Goal: Information Seeking & Learning: Learn about a topic

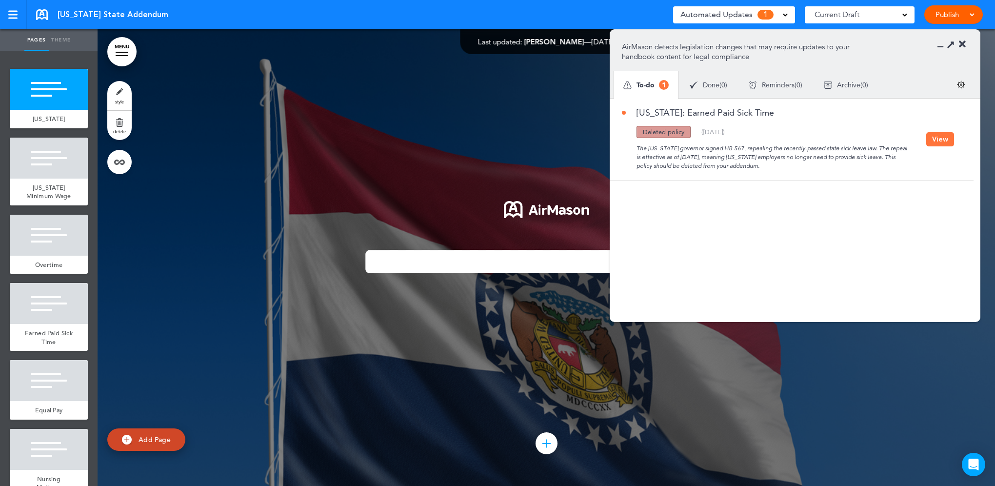
click at [931, 139] on button "View" at bounding box center [940, 139] width 28 height 14
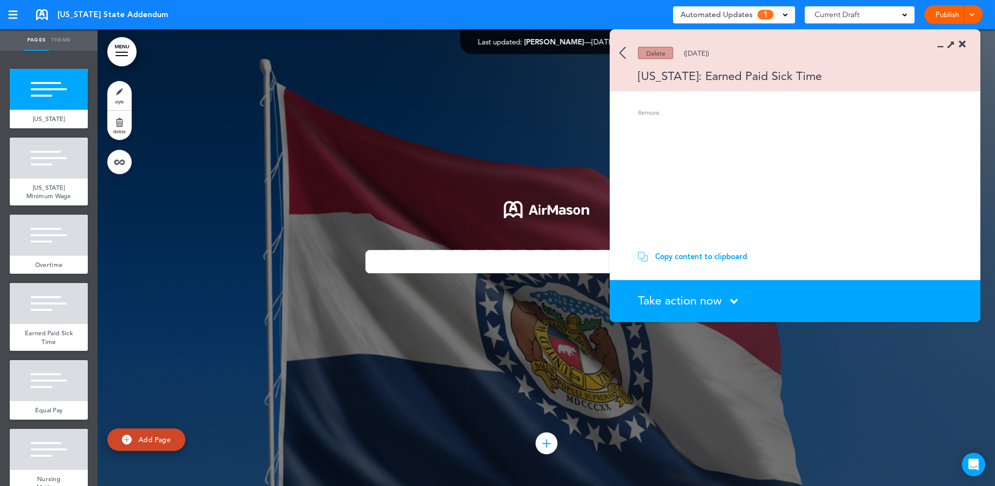
click at [621, 44] on section "Delete (08/27/2025) Missouri: Earned Paid Sick Time" at bounding box center [795, 60] width 371 height 61
click at [624, 50] on img at bounding box center [622, 53] width 6 height 12
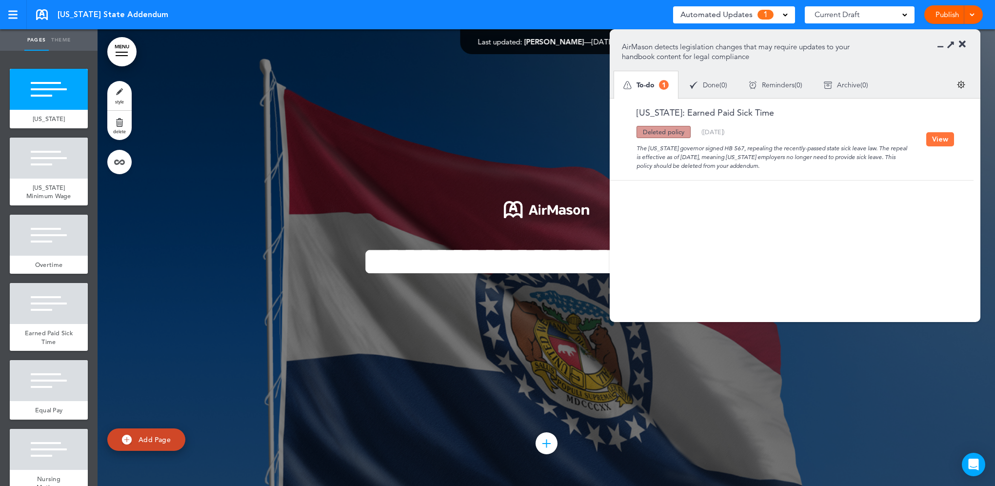
click at [938, 135] on button "View" at bounding box center [940, 139] width 28 height 14
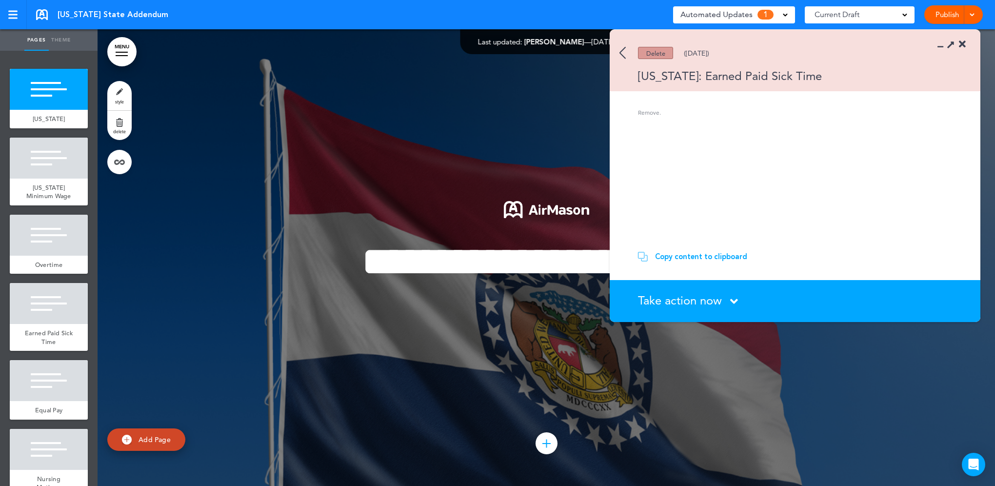
click at [726, 299] on div "Take action now Click here to change the status" at bounding box center [800, 301] width 325 height 13
click at [734, 298] on icon at bounding box center [734, 301] width 8 height 12
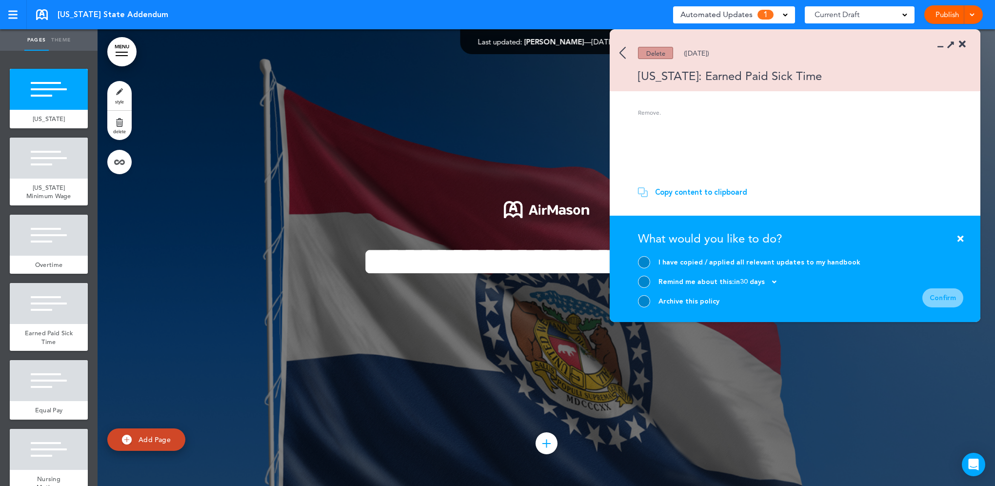
click at [622, 49] on img at bounding box center [622, 53] width 6 height 12
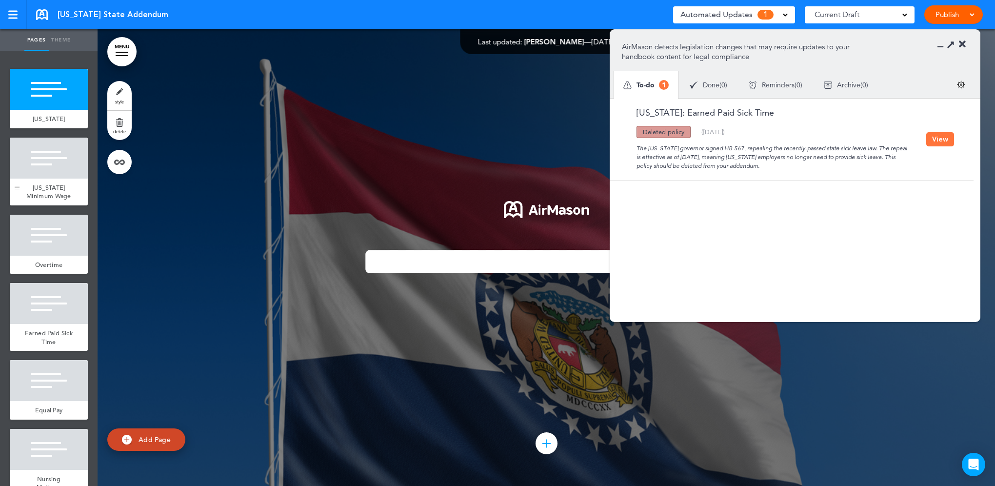
click at [43, 193] on span "Missouri Minimum Wage" at bounding box center [48, 191] width 45 height 17
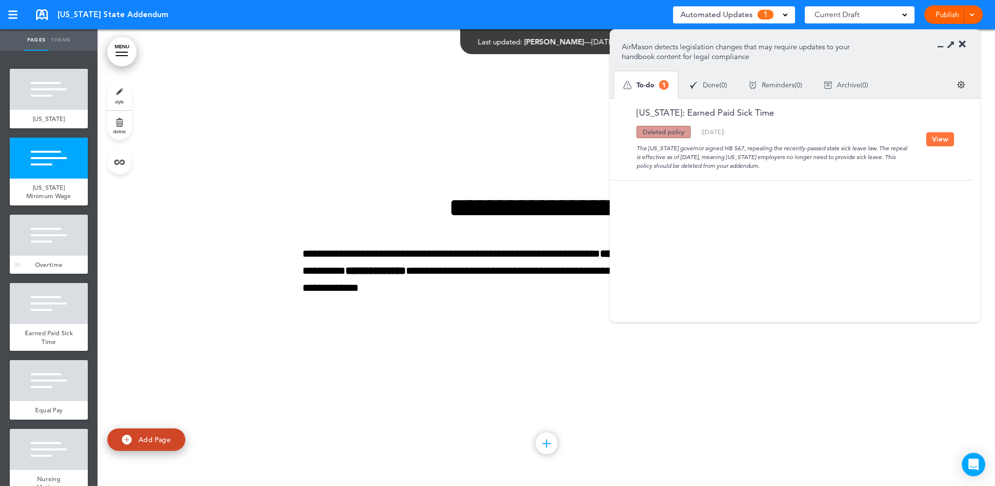
click at [35, 256] on div at bounding box center [49, 235] width 78 height 41
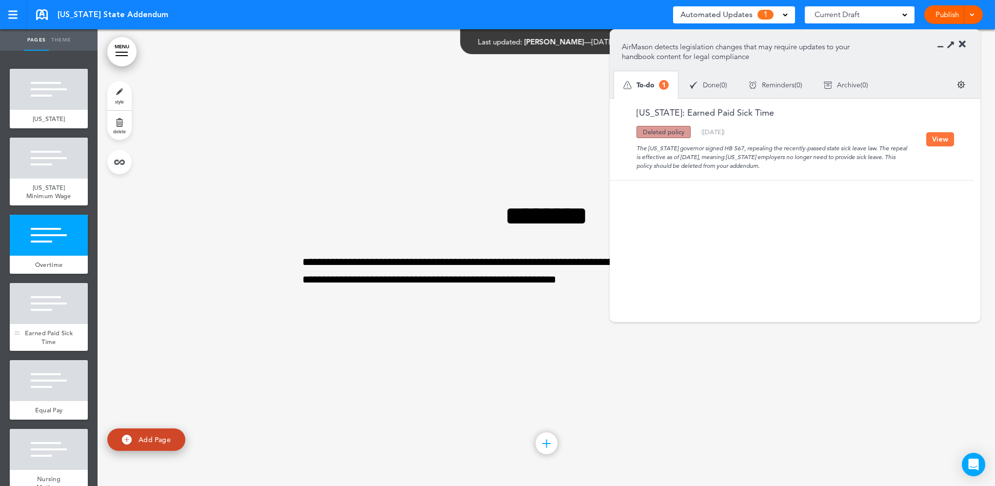
click at [39, 340] on span "Earned Paid Sick Time" at bounding box center [49, 337] width 48 height 17
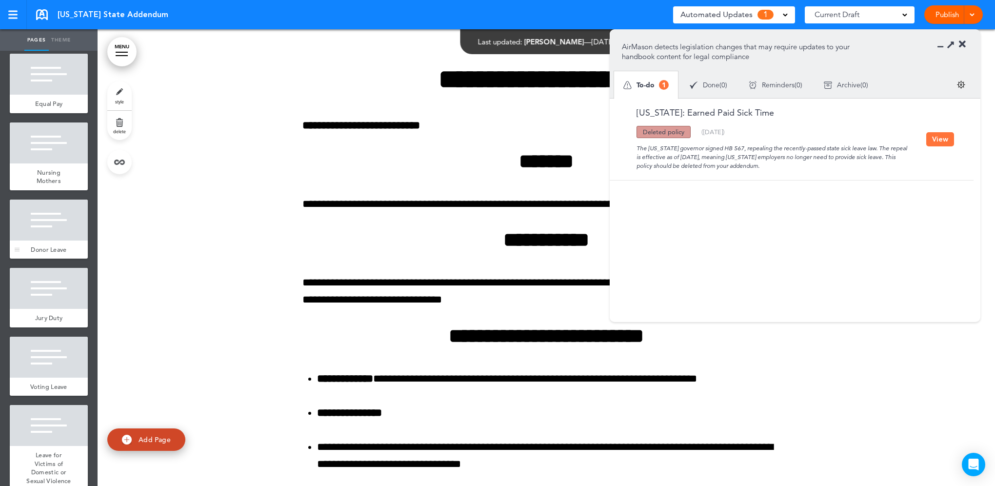
scroll to position [325, 0]
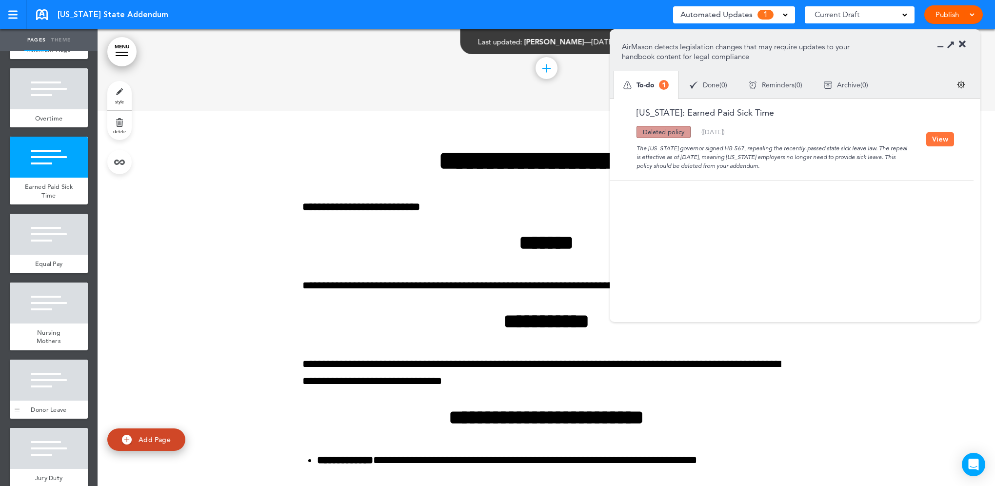
scroll to position [0, 0]
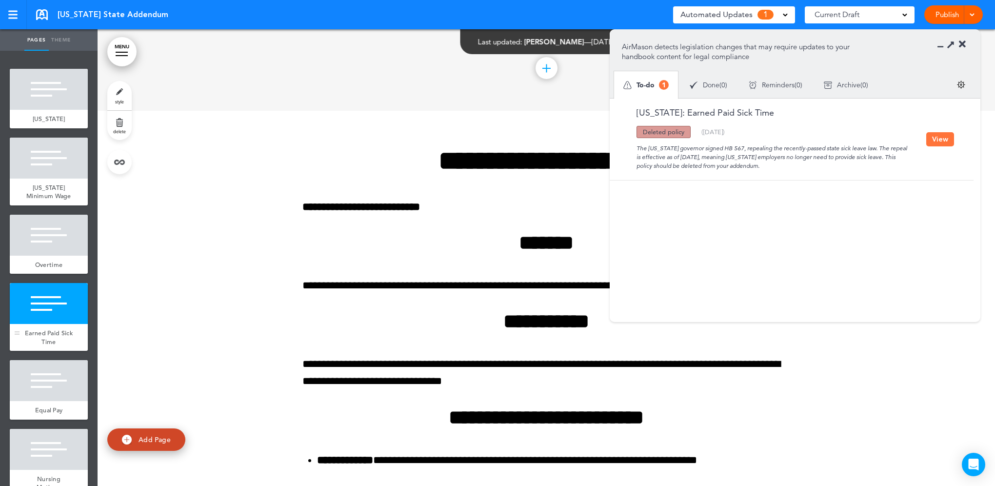
click at [33, 336] on div "Earned Paid Sick Time" at bounding box center [49, 337] width 78 height 27
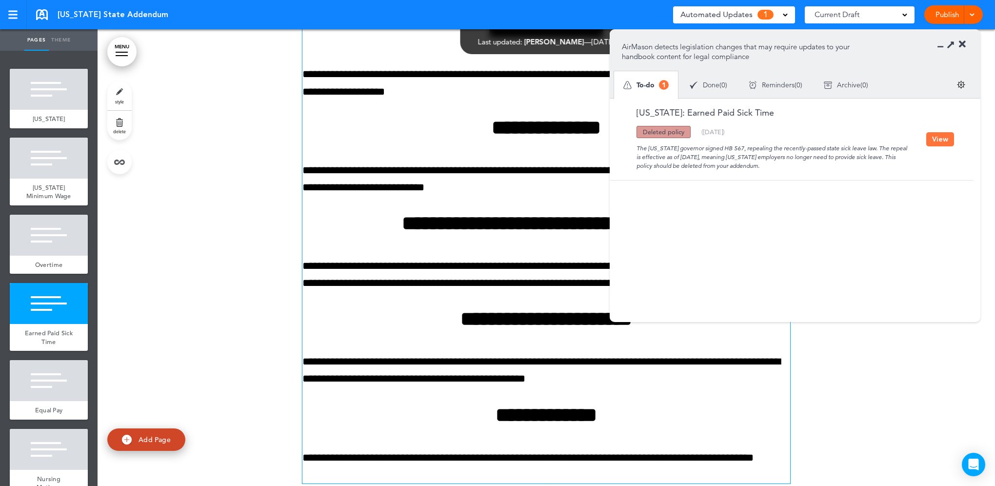
scroll to position [2832, 0]
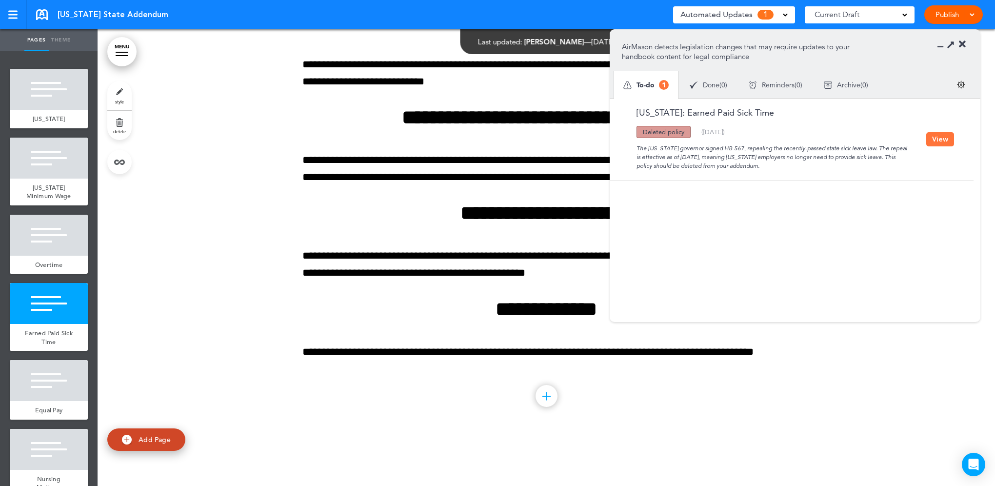
click at [941, 143] on button "View" at bounding box center [940, 139] width 28 height 14
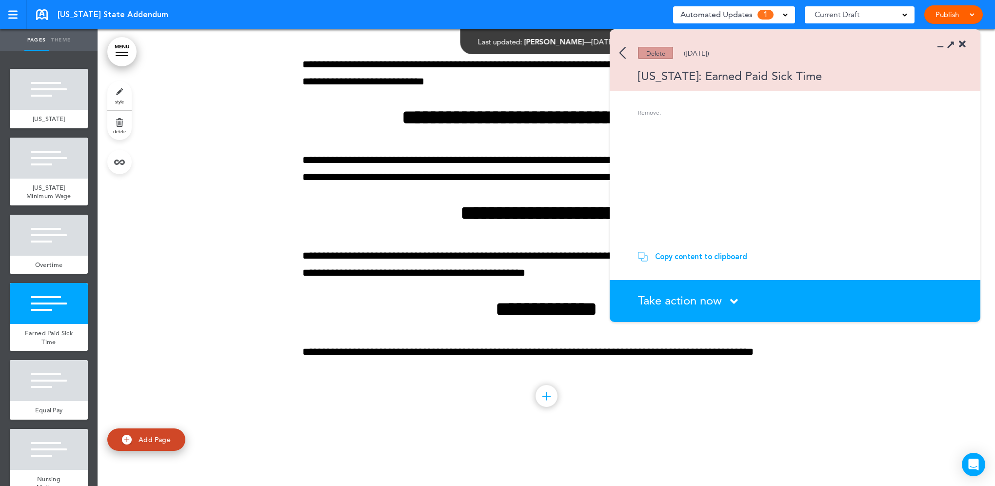
click at [701, 297] on span "Take action now" at bounding box center [680, 300] width 84 height 14
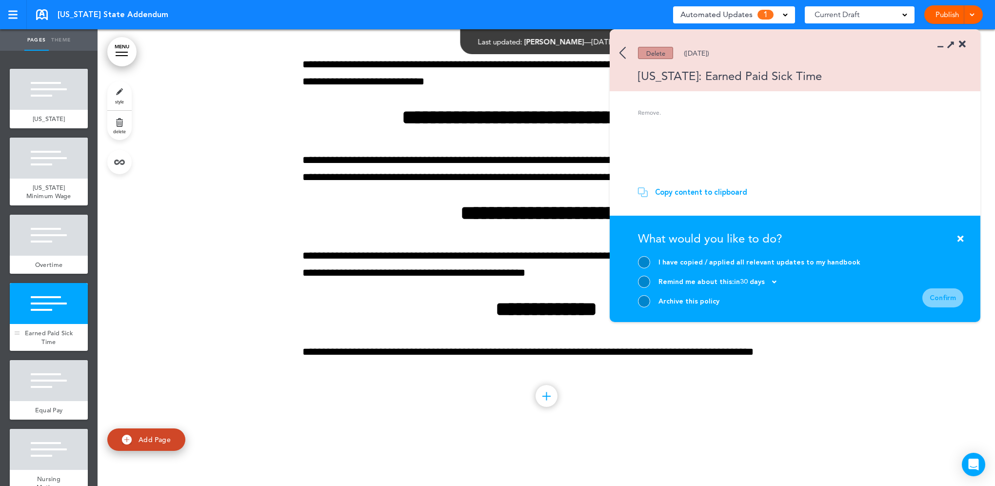
click at [43, 324] on div at bounding box center [49, 303] width 78 height 41
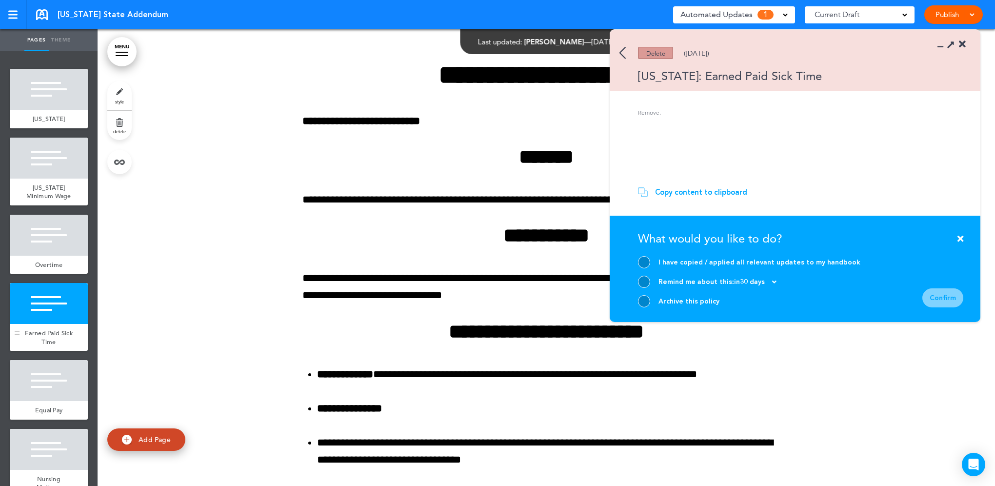
scroll to position [1369, 0]
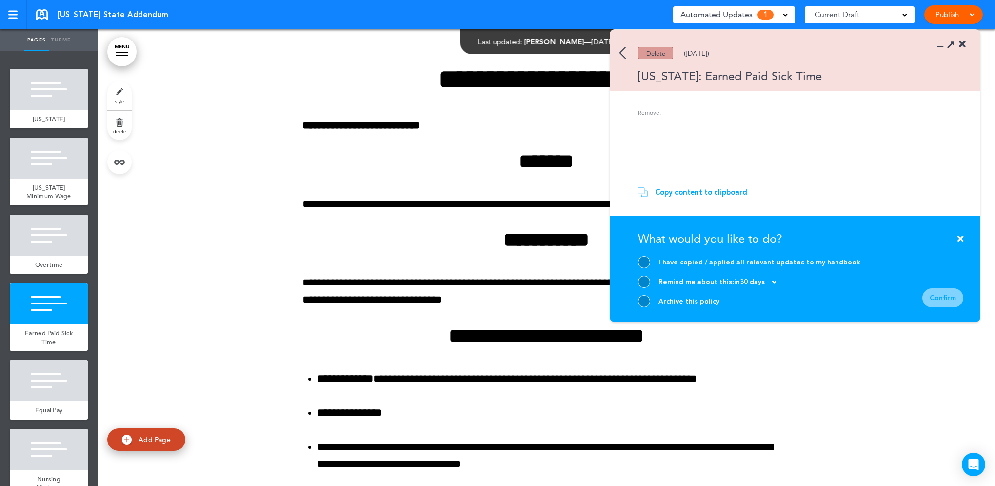
click at [623, 48] on img at bounding box center [622, 53] width 6 height 12
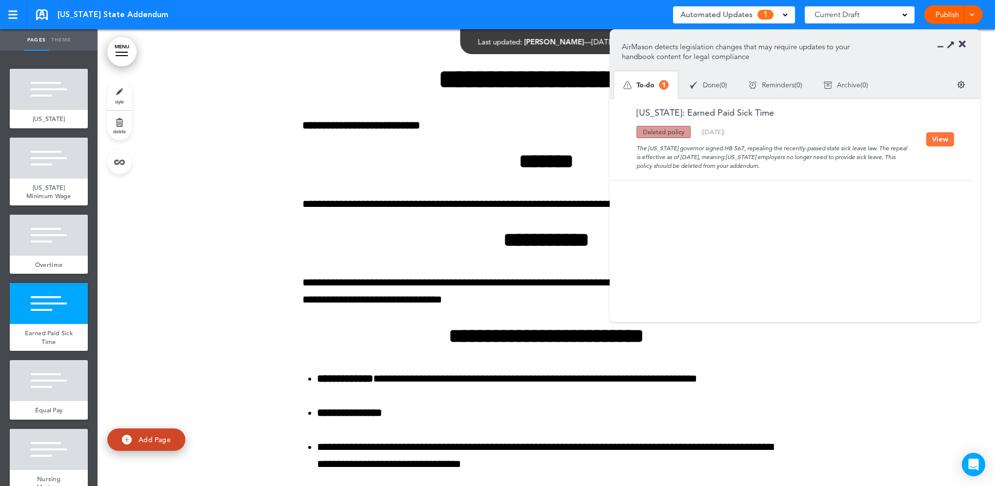
drag, startPoint x: 637, startPoint y: 147, endPoint x: 786, endPoint y: 164, distance: 150.2
click at [786, 164] on div "The Missouri governor signed HB 567, repealing the recently-passed state sick l…" at bounding box center [774, 154] width 304 height 32
drag, startPoint x: 786, startPoint y: 164, endPoint x: 784, endPoint y: 169, distance: 5.9
click at [784, 169] on div "The Missouri governor signed HB 567, repealing the recently-passed state sick l…" at bounding box center [774, 154] width 304 height 32
click at [43, 334] on div "Earned Paid Sick Time" at bounding box center [49, 337] width 78 height 27
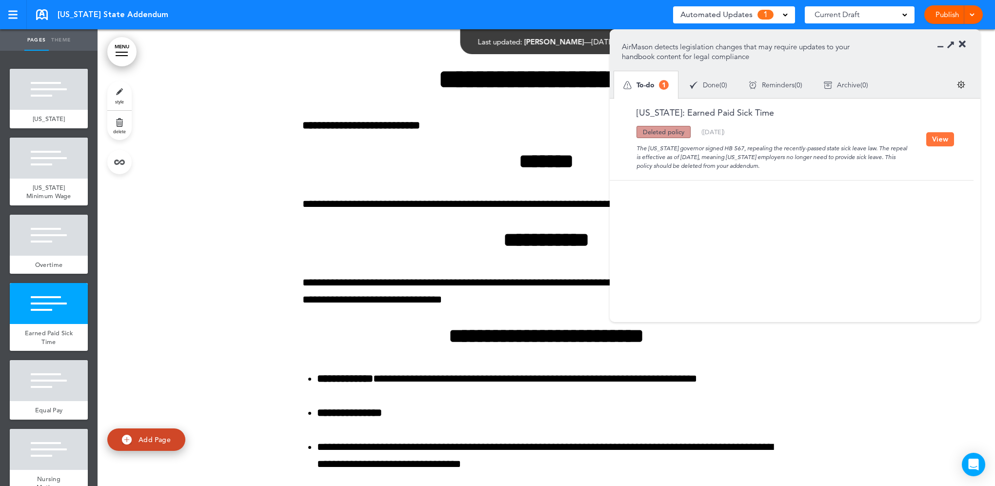
click at [964, 41] on icon at bounding box center [962, 44] width 7 height 10
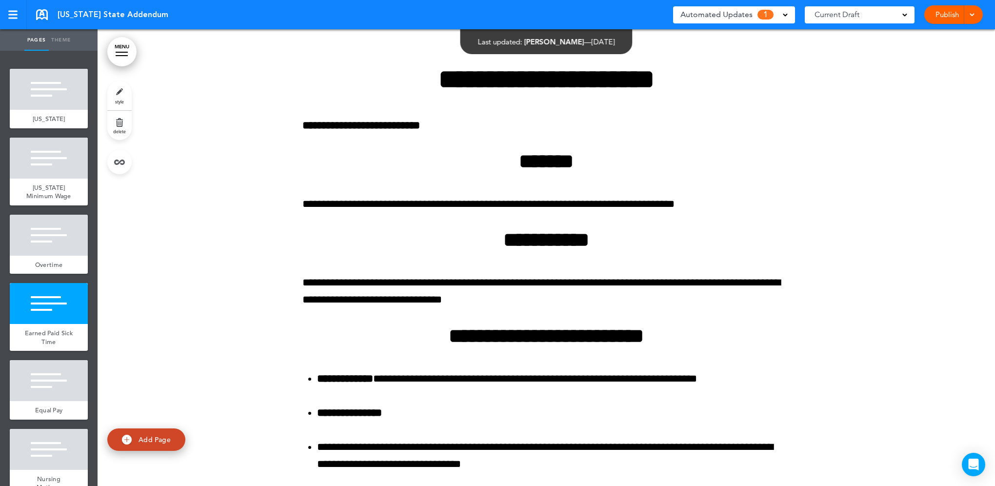
scroll to position [913, 0]
